Goal: Task Accomplishment & Management: Complete application form

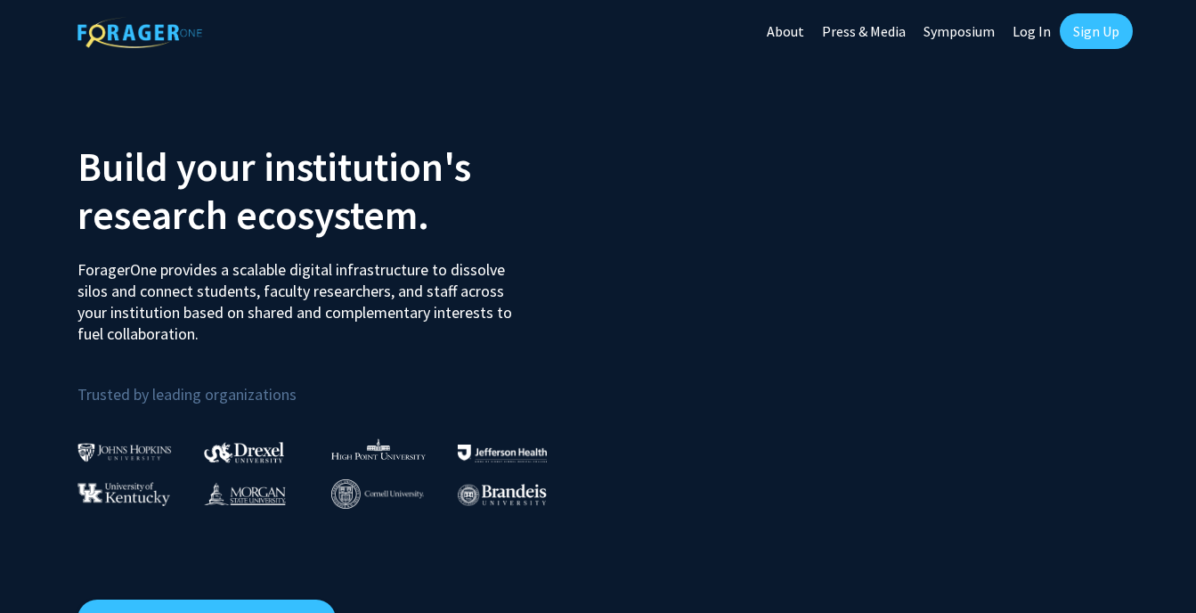
click at [585, 32] on link "Log In" at bounding box center [1032, 31] width 56 height 62
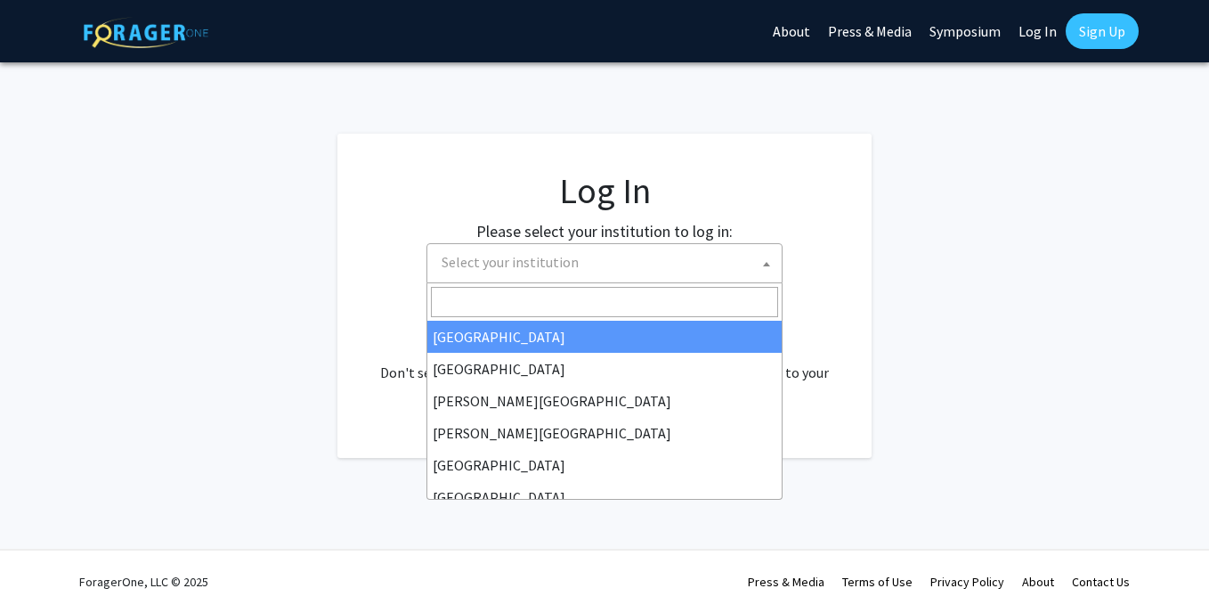
click at [585, 261] on span "Select your institution" at bounding box center [608, 262] width 347 height 37
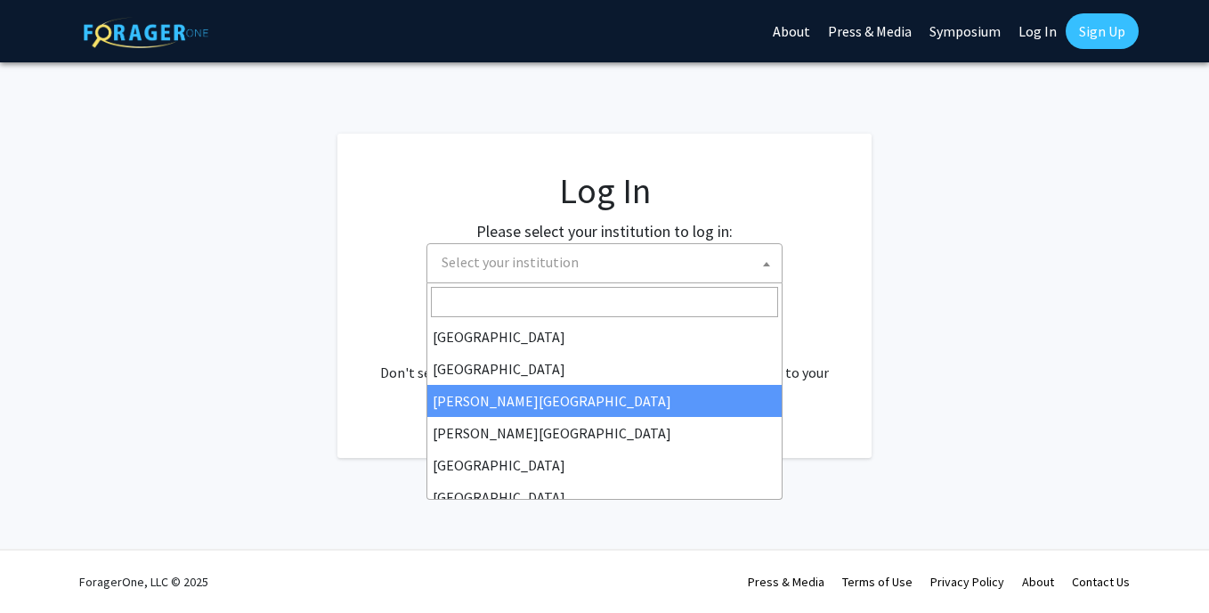
scroll to position [623, 0]
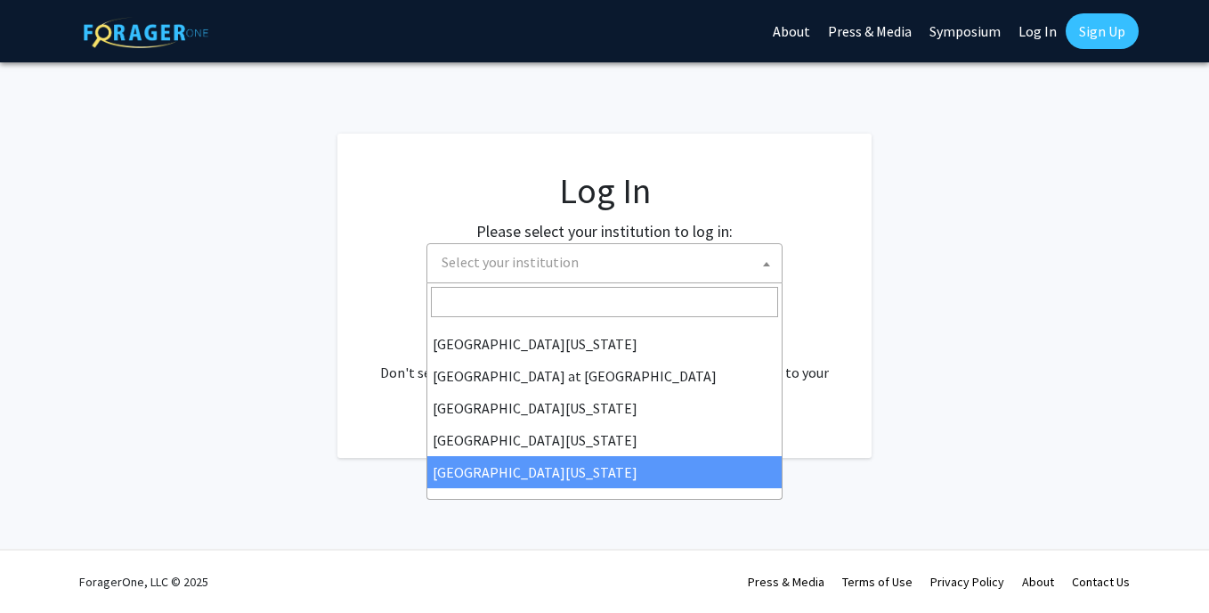
select select "33"
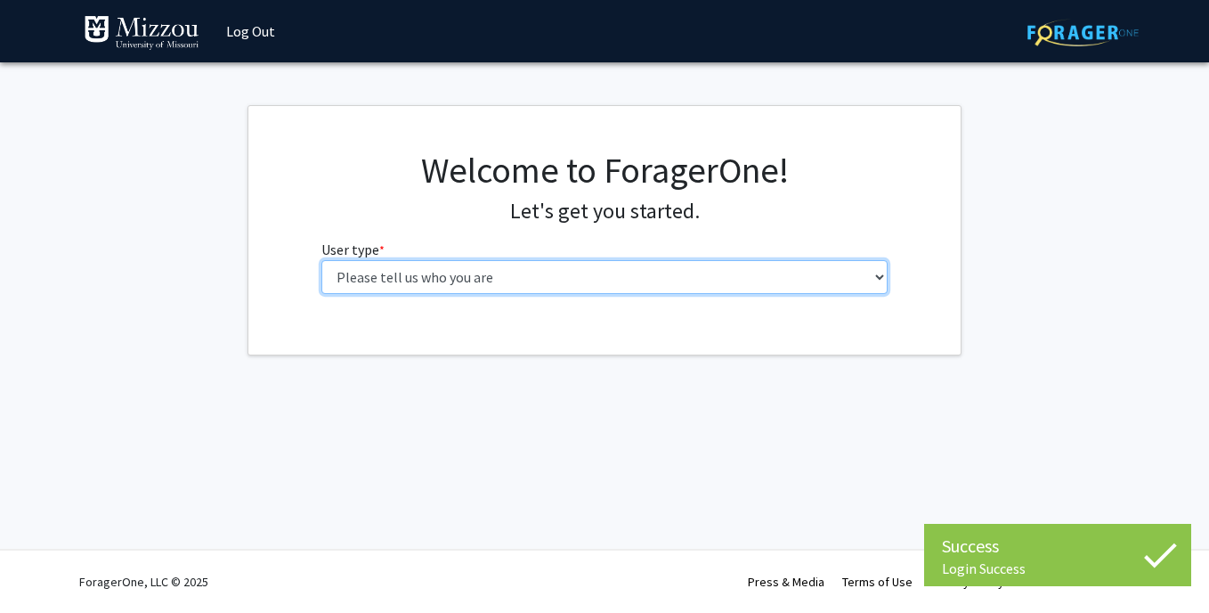
click at [513, 275] on select "Please tell us who you are Undergraduate Student Master's Student Doctoral Cand…" at bounding box center [604, 277] width 567 height 34
select select "1: undergrad"
click at [321, 260] on select "Please tell us who you are Undergraduate Student Master's Student Doctoral Cand…" at bounding box center [604, 277] width 567 height 34
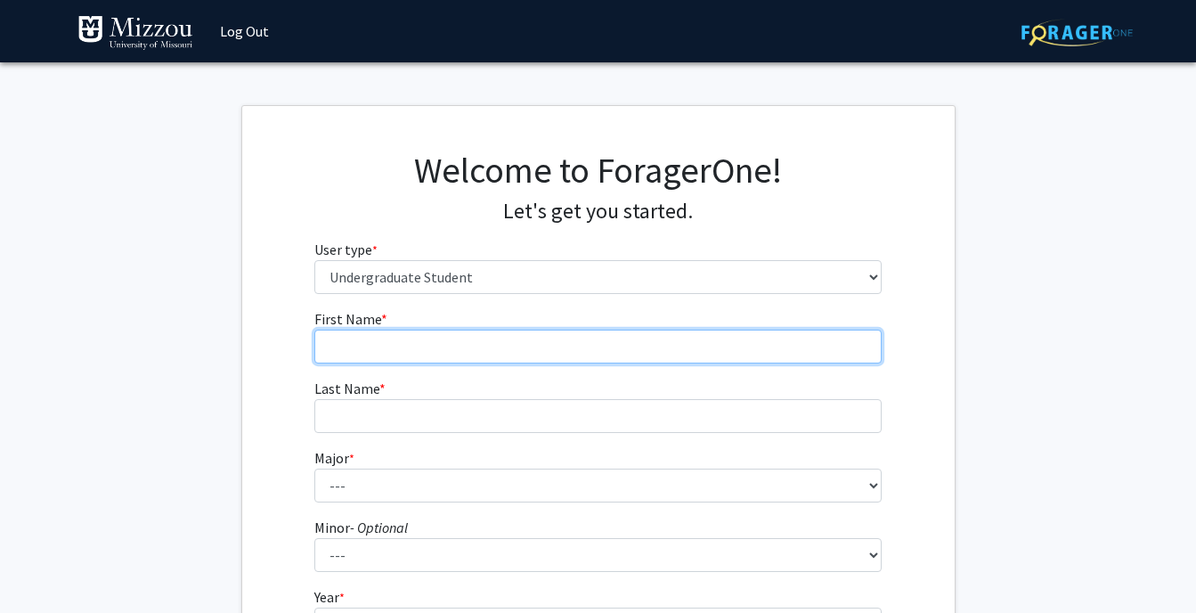
click at [644, 349] on input "First Name * required" at bounding box center [597, 346] width 567 height 34
